Goal: Task Accomplishment & Management: Manage account settings

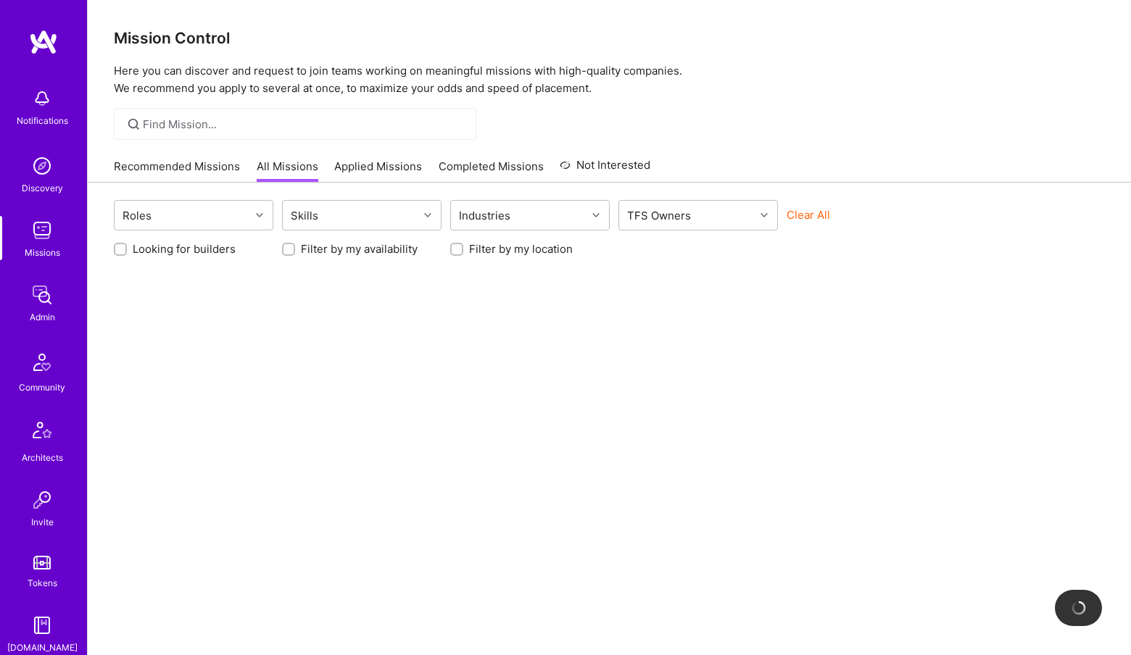
scroll to position [15, 0]
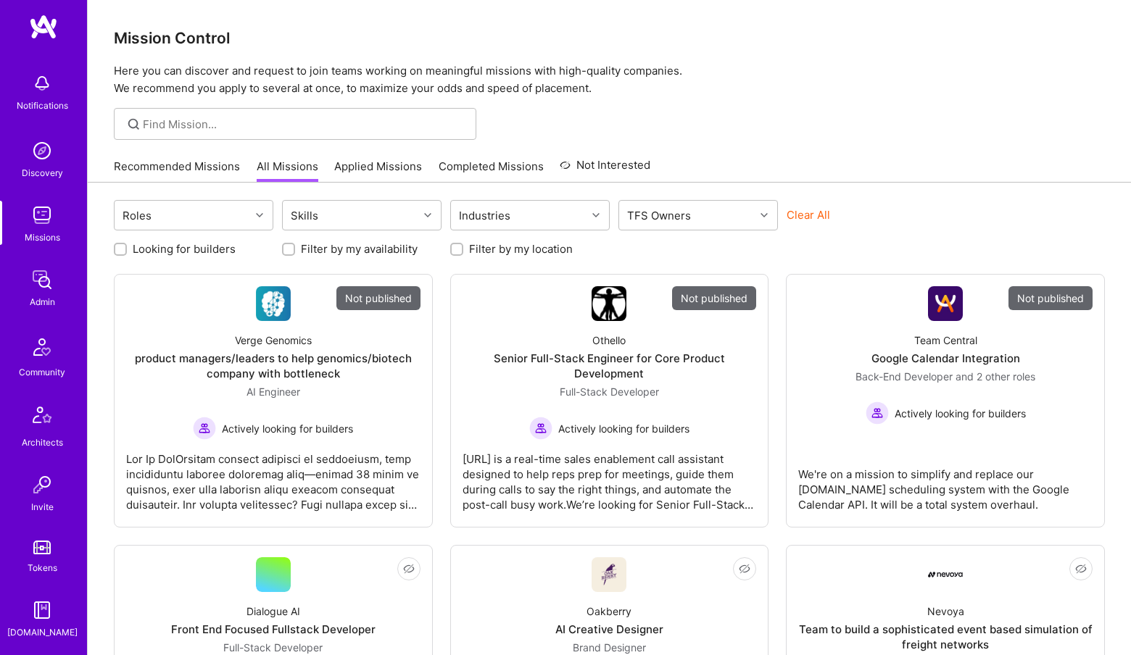
click at [55, 301] on link "Admin" at bounding box center [42, 287] width 90 height 44
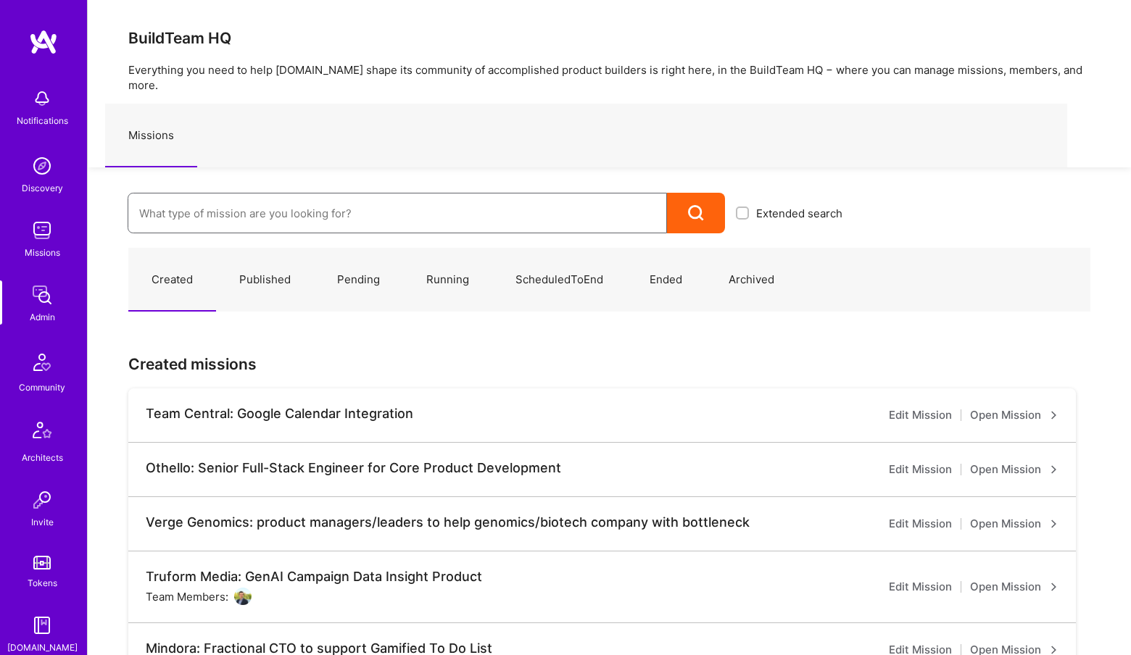
click at [223, 207] on input at bounding box center [397, 213] width 516 height 37
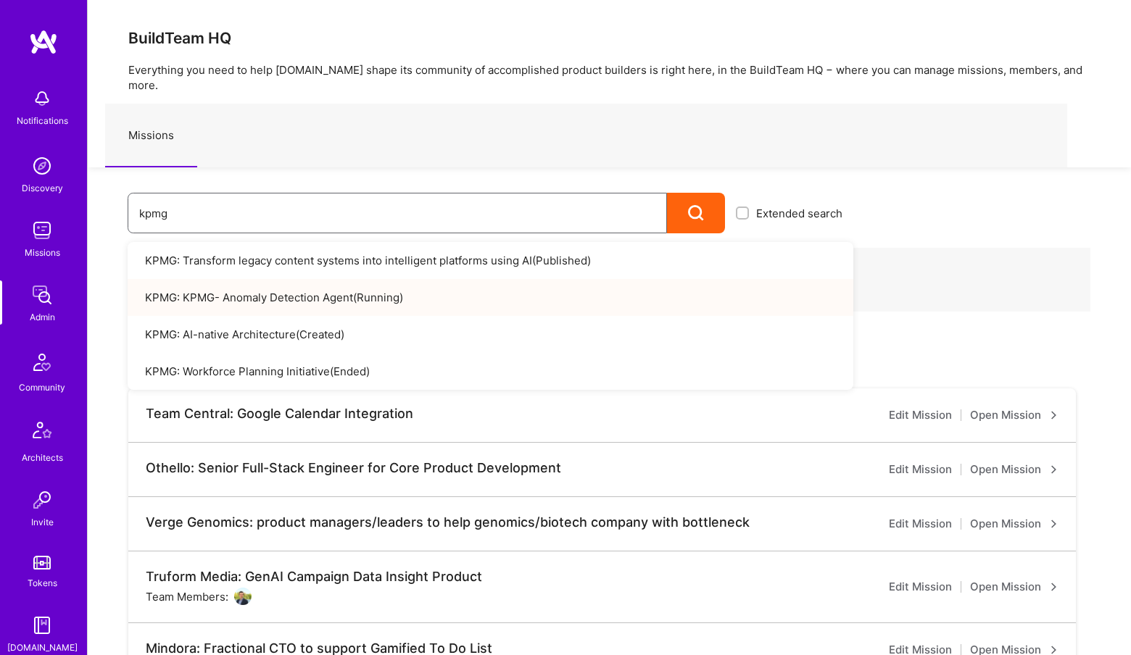
type input "kpmg"
click at [322, 289] on link "KPMG: KPMG- Anomaly Detection Agent ( Running )" at bounding box center [491, 297] width 726 height 37
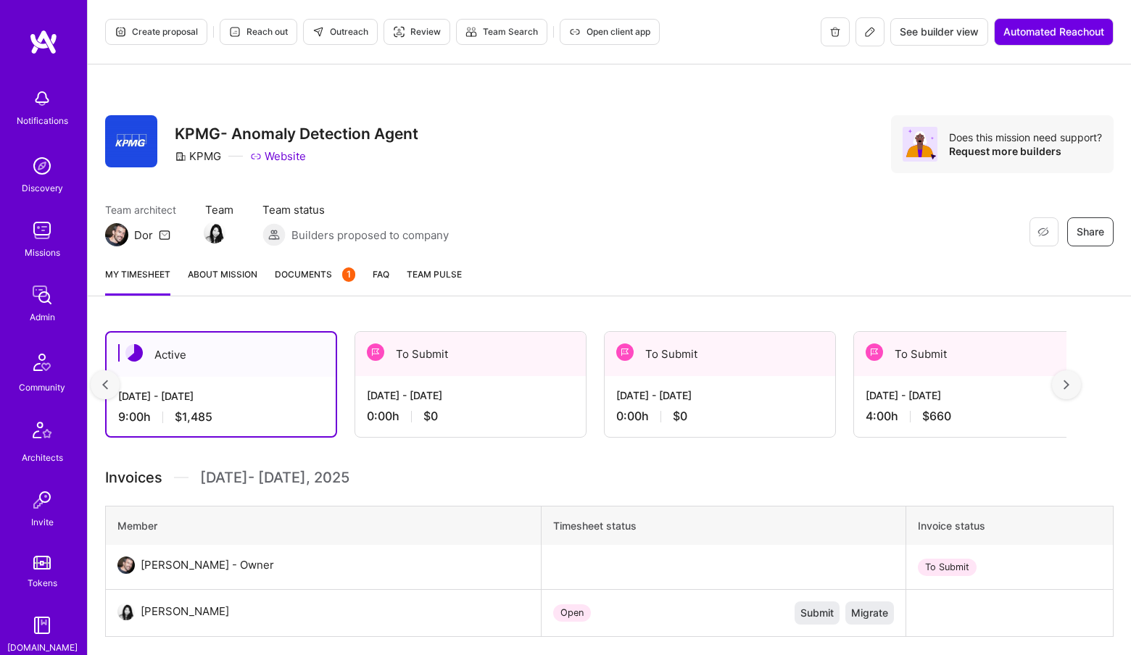
scroll to position [0, 18]
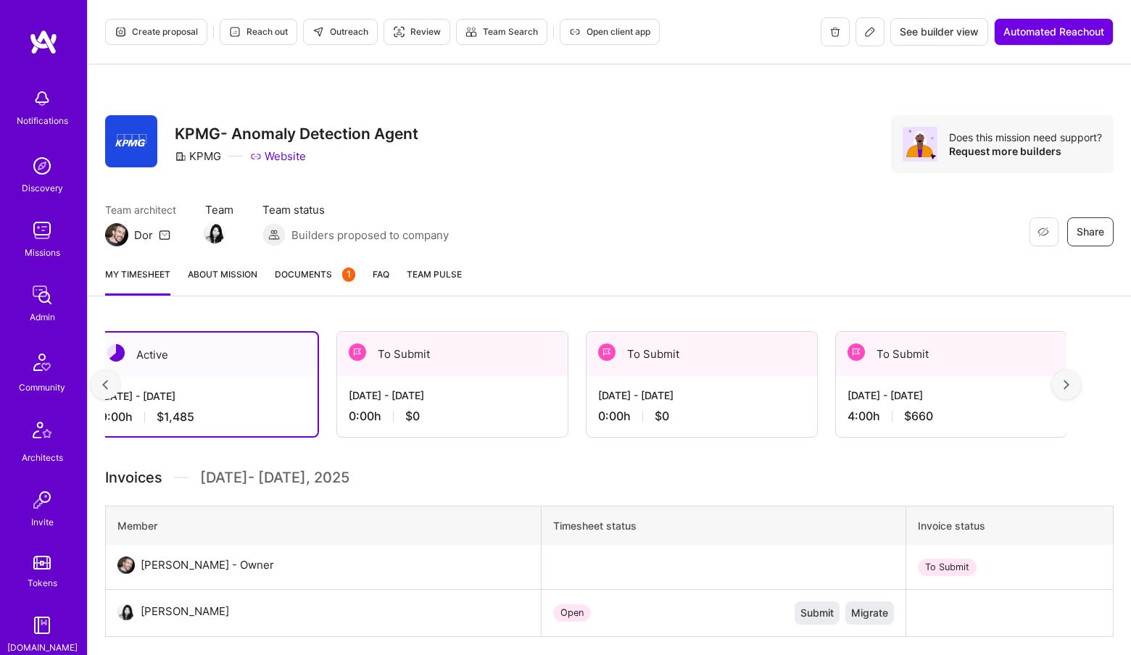
click at [1051, 409] on div "4:00 h $660" at bounding box center [951, 416] width 207 height 15
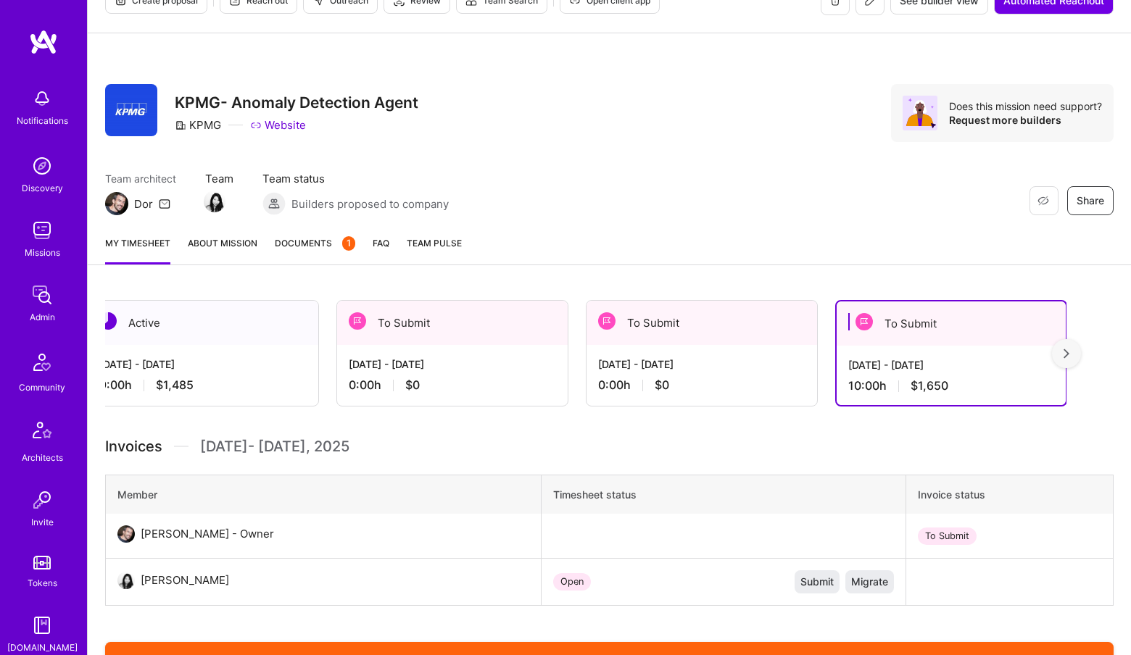
scroll to position [0, 0]
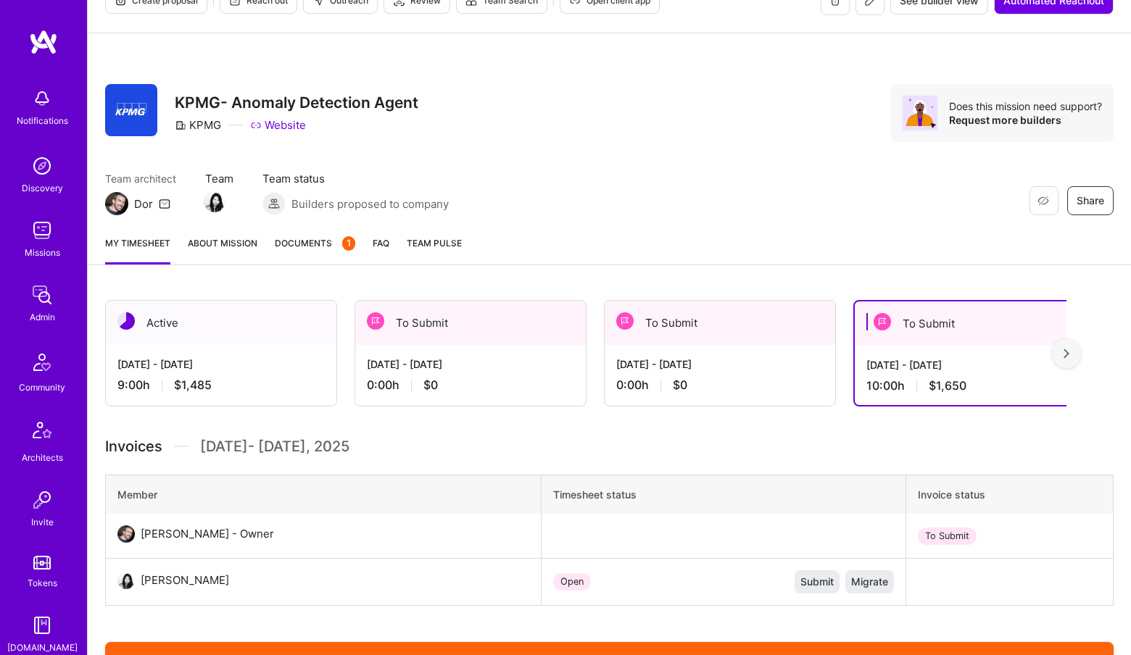
click at [183, 378] on span "$1,485" at bounding box center [193, 385] width 38 height 15
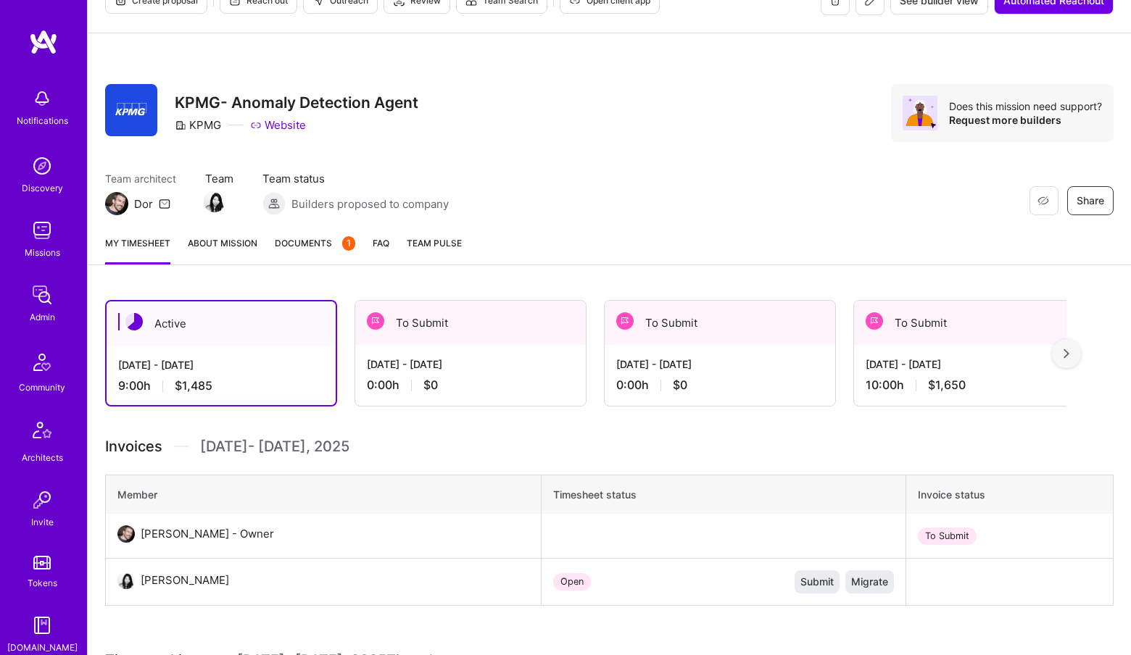
click at [445, 374] on div "Aug 16 - Aug 31, 2025 0:00 h $0" at bounding box center [470, 374] width 231 height 59
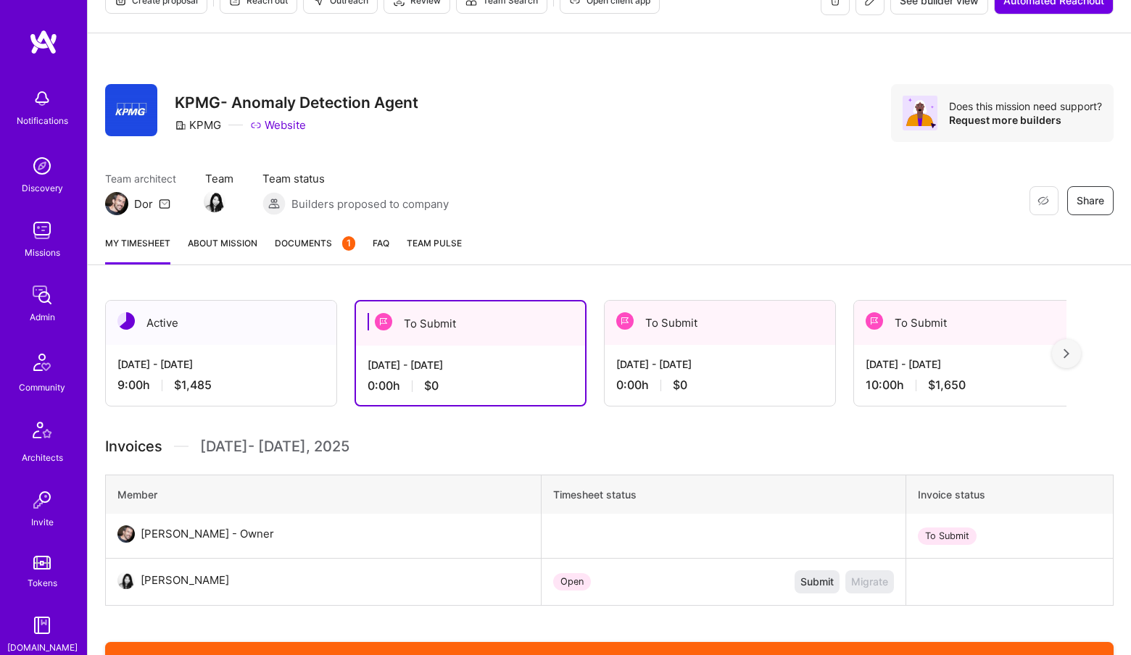
click at [674, 345] on div "Aug 1 - Aug 15, 2025 0:00 h $0" at bounding box center [720, 374] width 231 height 59
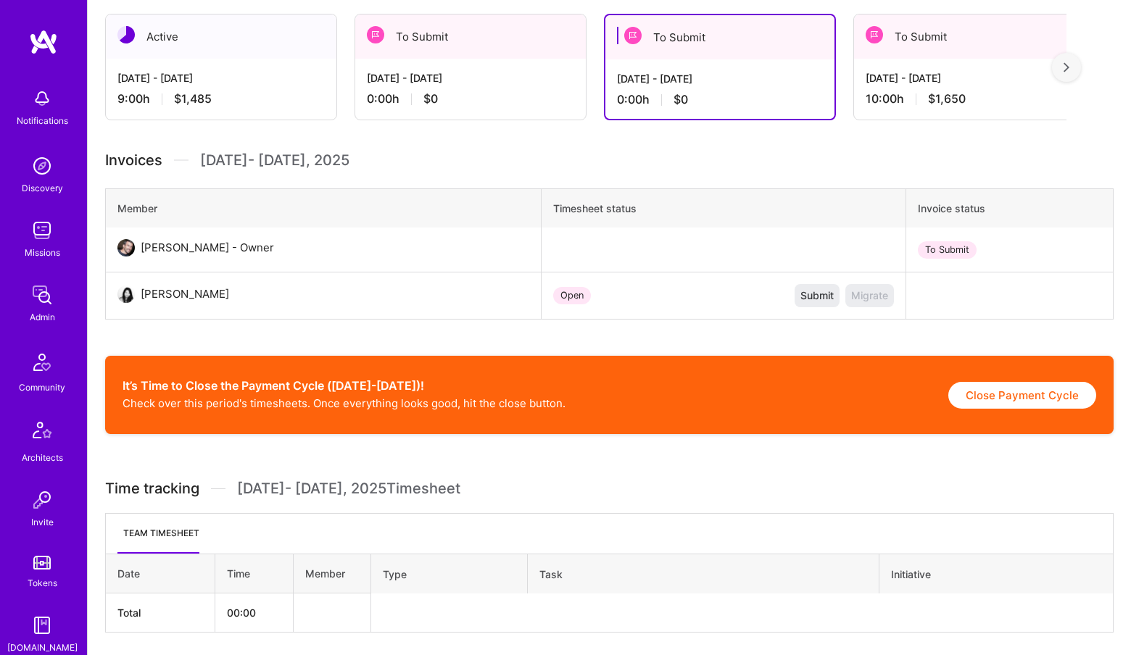
scroll to position [363, 0]
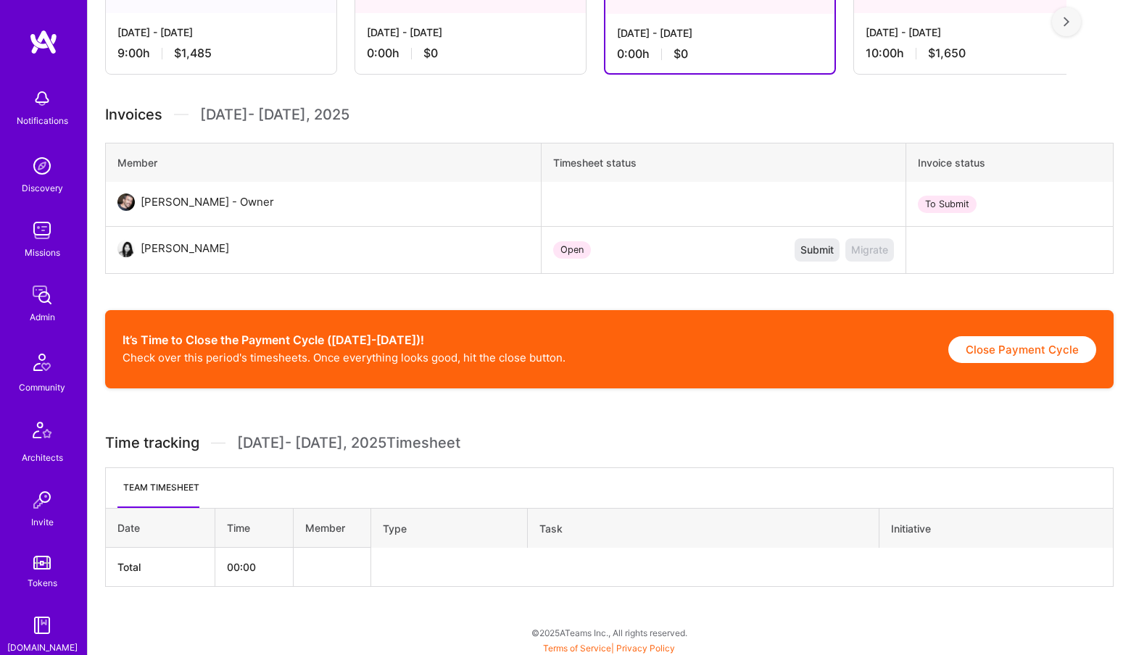
click at [270, 58] on div "9:00 h $1,485" at bounding box center [220, 53] width 207 height 15
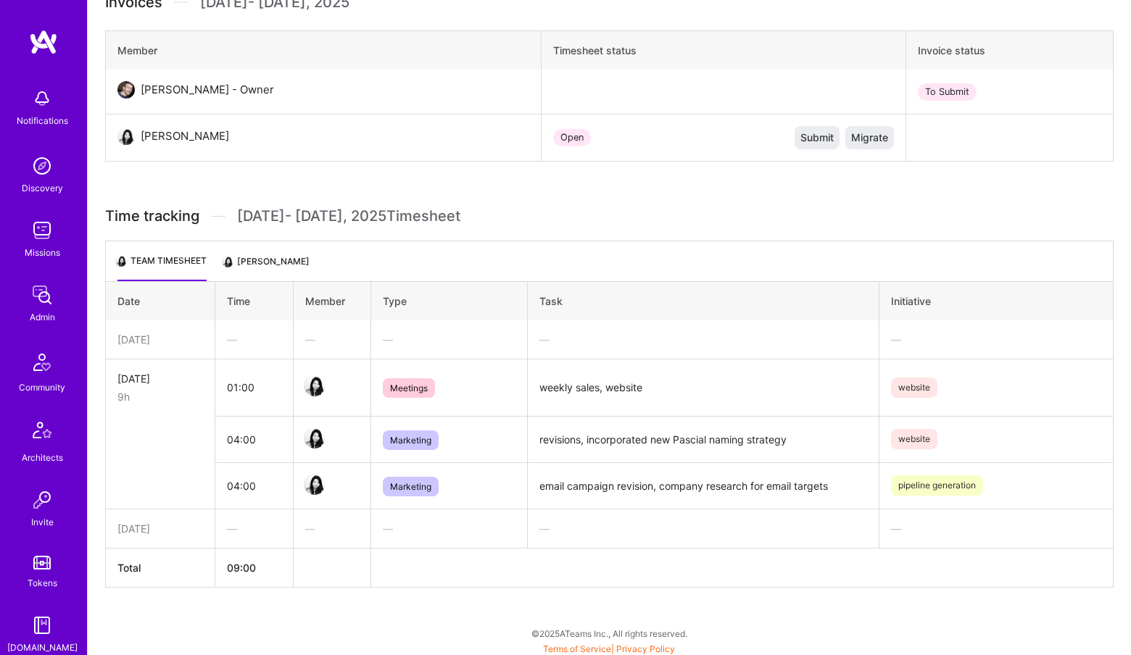
scroll to position [0, 0]
